Goal: Find specific page/section: Find specific page/section

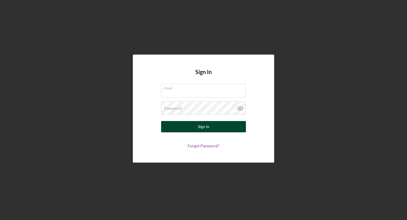
type input "[EMAIL_ADDRESS][DOMAIN_NAME]"
click at [189, 131] on button "Sign In" at bounding box center [203, 126] width 85 height 11
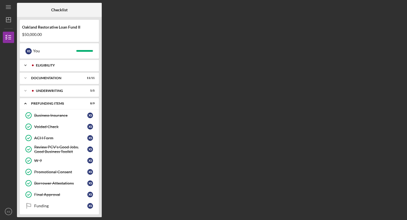
click at [25, 65] on polyline at bounding box center [26, 65] width 2 height 1
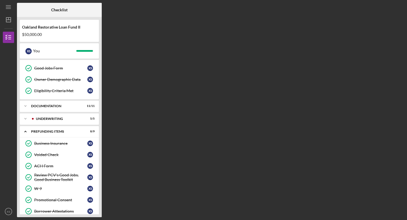
scroll to position [45, 0]
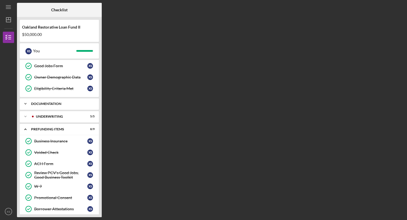
click at [25, 104] on icon "Icon/Expander" at bounding box center [25, 103] width 11 height 11
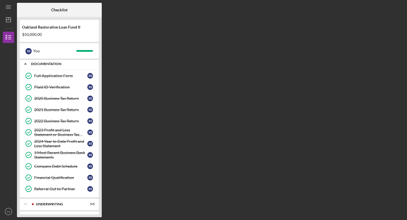
scroll to position [84, 0]
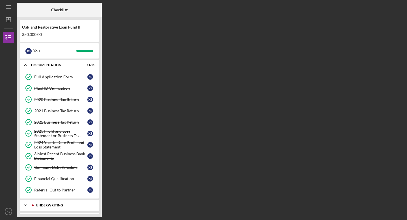
click at [29, 204] on icon "Icon/Expander" at bounding box center [25, 205] width 11 height 11
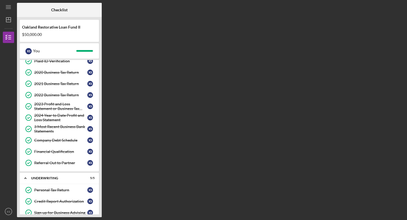
scroll to position [109, 0]
